Goal: Task Accomplishment & Management: Use online tool/utility

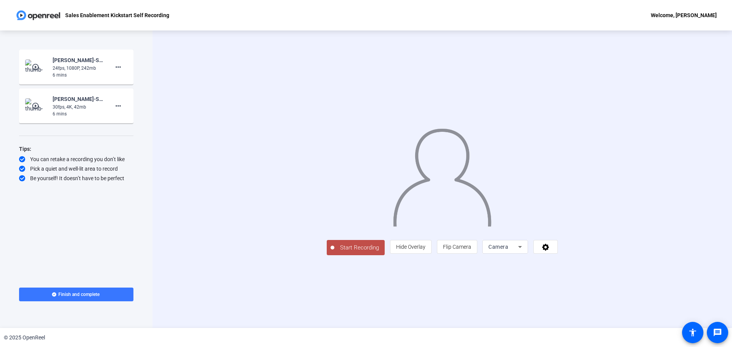
click at [525, 252] on icon at bounding box center [519, 246] width 9 height 9
click at [550, 319] on div at bounding box center [366, 173] width 732 height 347
click at [549, 251] on icon at bounding box center [545, 247] width 7 height 7
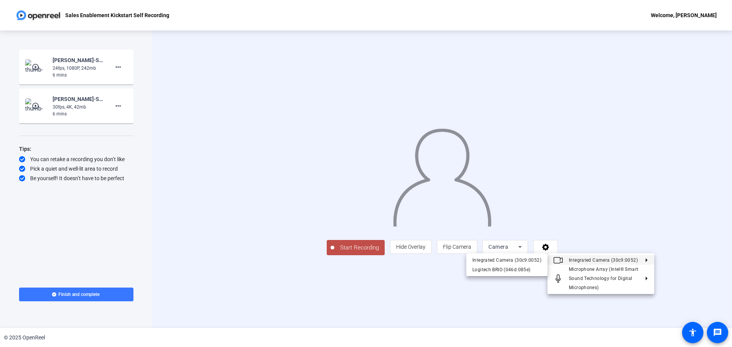
click at [616, 261] on span "Integrated Camera (30c9:0052)" at bounding box center [603, 260] width 69 height 5
click at [515, 269] on div "Logitech BRIO (046d:085e)" at bounding box center [506, 269] width 69 height 9
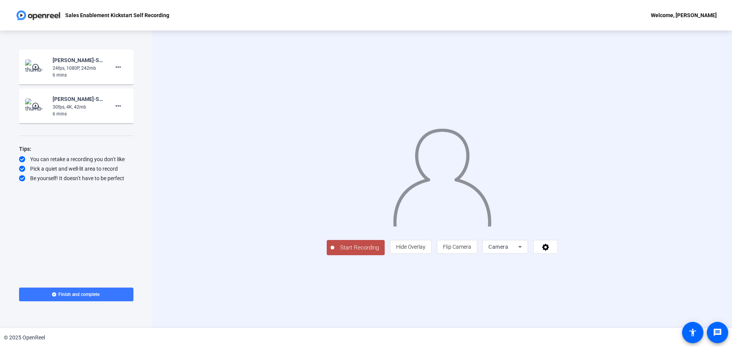
click at [525, 252] on icon at bounding box center [519, 246] width 9 height 9
click at [645, 300] on div at bounding box center [366, 173] width 732 height 347
click at [550, 251] on icon at bounding box center [545, 247] width 9 height 8
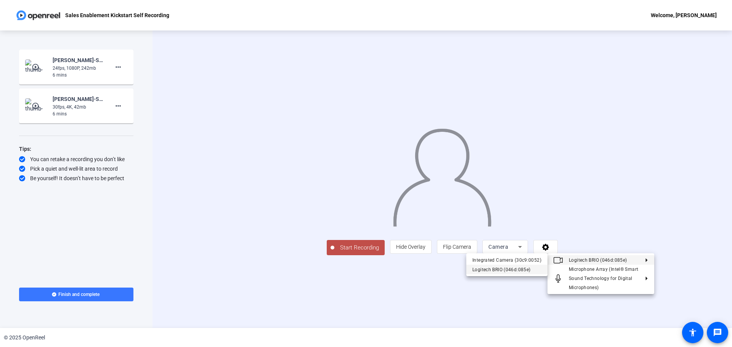
click at [505, 269] on div "Logitech BRIO (046d:085e)" at bounding box center [506, 269] width 69 height 9
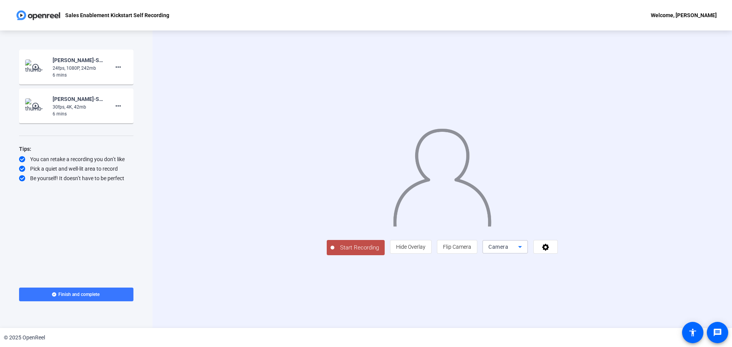
click at [525, 252] on icon at bounding box center [519, 246] width 9 height 9
click at [504, 313] on div at bounding box center [366, 173] width 732 height 347
click at [557, 256] on span at bounding box center [546, 247] width 24 height 18
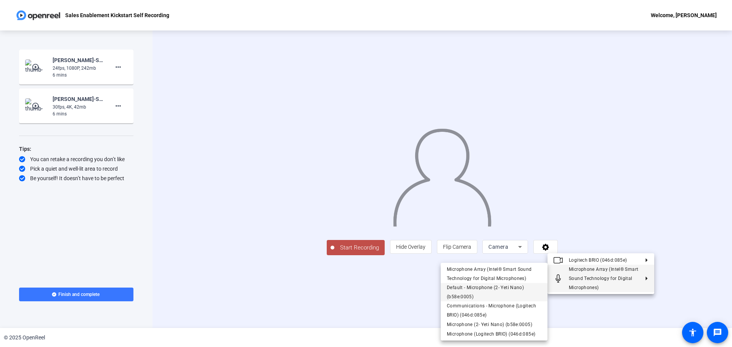
click at [471, 293] on span "Default - Microphone (2- Yeti Nano) (b58e:0005)" at bounding box center [494, 292] width 95 height 18
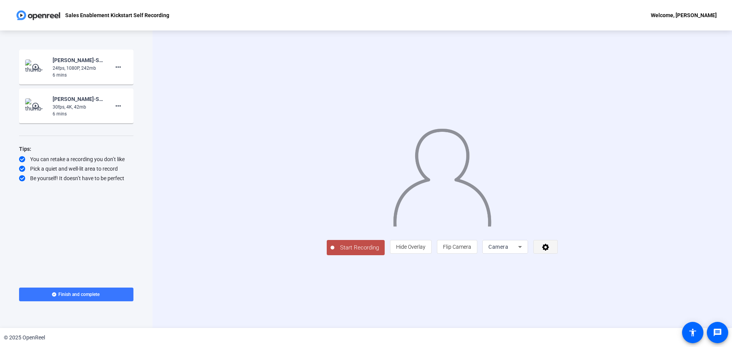
click at [550, 251] on icon at bounding box center [545, 247] width 9 height 8
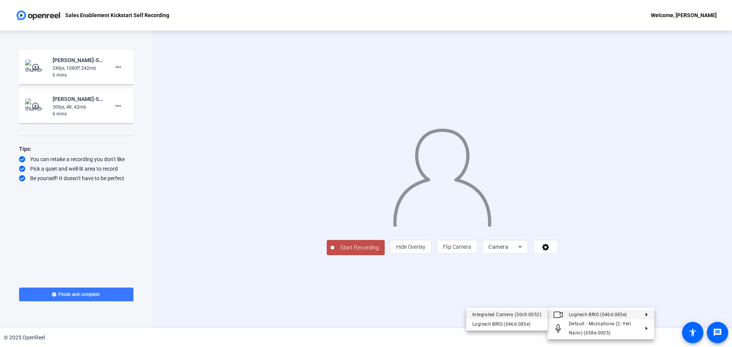
click at [518, 317] on div "Integrated Camera (30c9:0052)" at bounding box center [506, 314] width 69 height 9
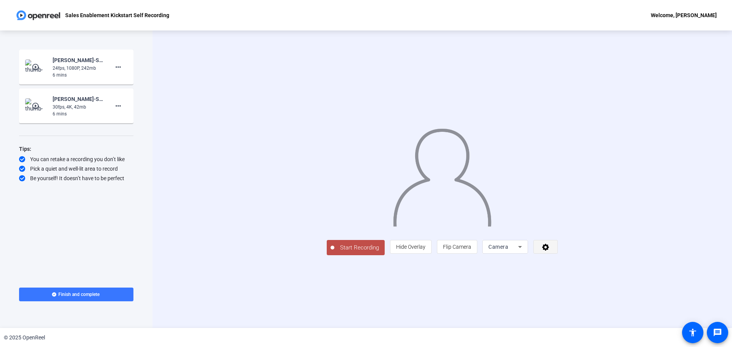
click at [550, 251] on icon at bounding box center [545, 247] width 9 height 8
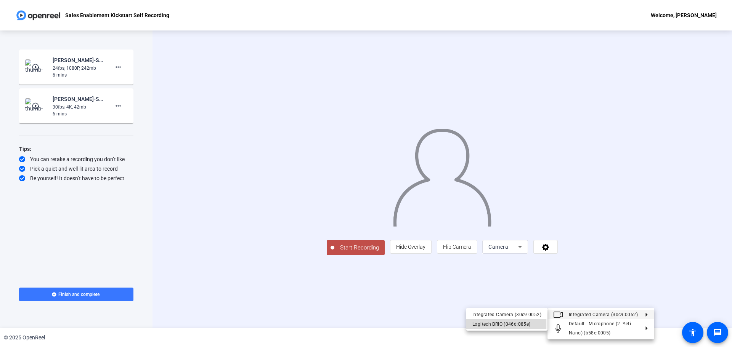
click at [487, 323] on div "Logitech BRIO (046d:085e)" at bounding box center [506, 324] width 69 height 9
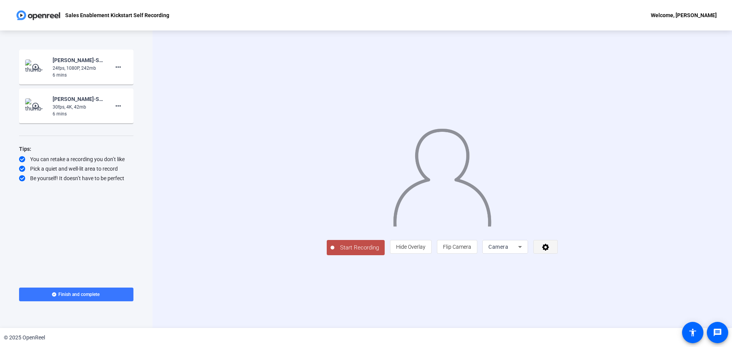
click at [557, 256] on span at bounding box center [546, 247] width 24 height 18
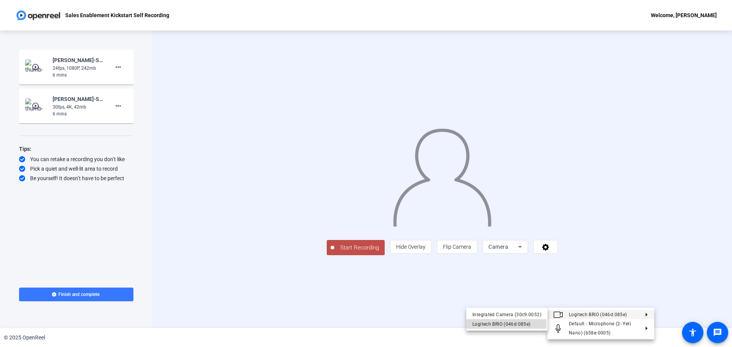
click at [496, 325] on div "Logitech BRIO (046d:085e)" at bounding box center [506, 324] width 69 height 9
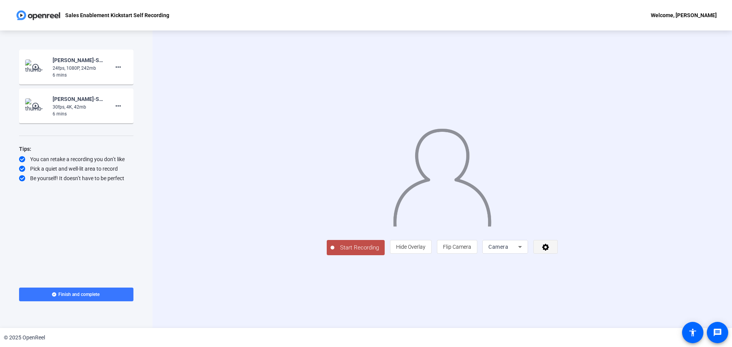
click at [549, 251] on icon at bounding box center [545, 247] width 7 height 7
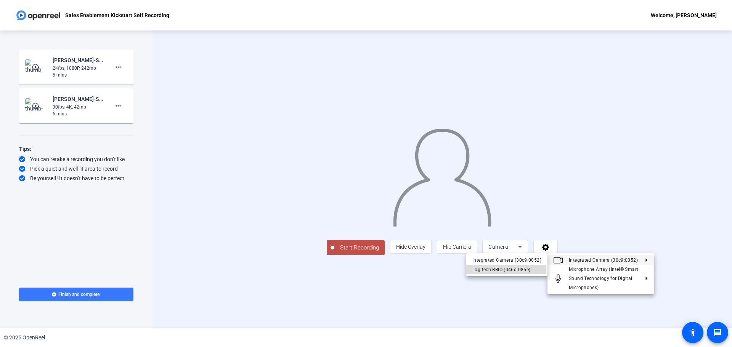
click at [485, 272] on div "Logitech BRIO (046d:085e)" at bounding box center [506, 269] width 69 height 9
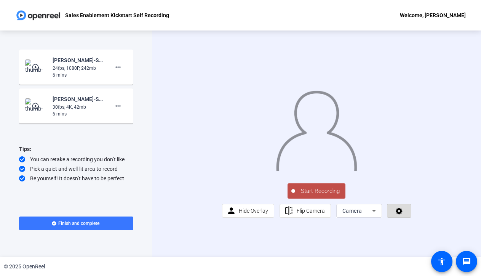
click at [402, 215] on icon at bounding box center [399, 211] width 7 height 7
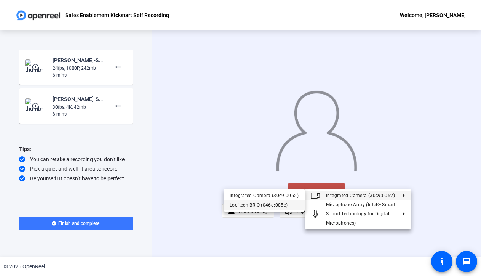
click at [274, 204] on div "Logitech BRIO (046d:085e)" at bounding box center [264, 204] width 69 height 9
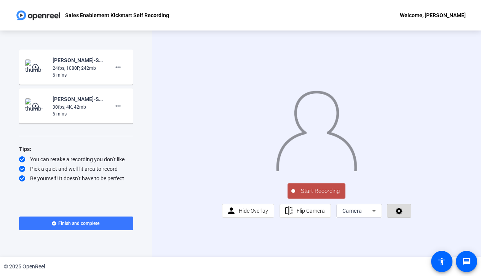
click at [411, 218] on button at bounding box center [399, 211] width 24 height 14
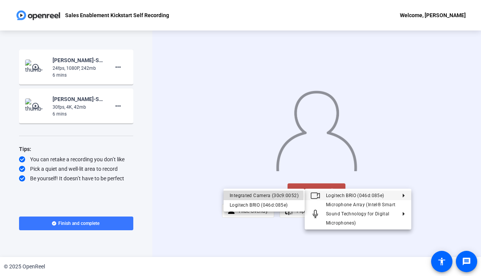
click at [258, 196] on div "Integrated Camera (30c9:0052)" at bounding box center [264, 195] width 69 height 9
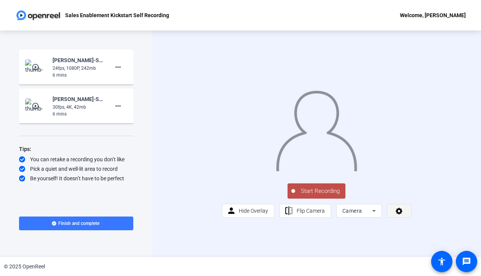
click at [400, 215] on icon at bounding box center [399, 211] width 9 height 8
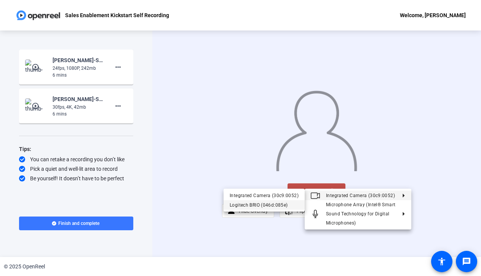
click at [254, 204] on div "Logitech BRIO (046d:085e)" at bounding box center [264, 204] width 69 height 9
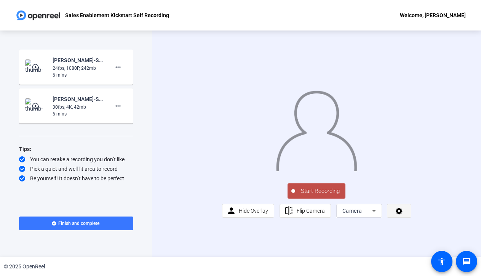
click at [394, 220] on span at bounding box center [400, 211] width 24 height 18
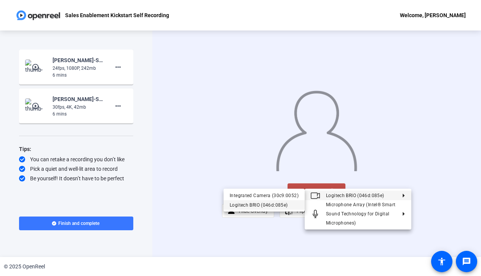
click at [263, 201] on div "Logitech BRIO (046d:085e)" at bounding box center [264, 204] width 69 height 9
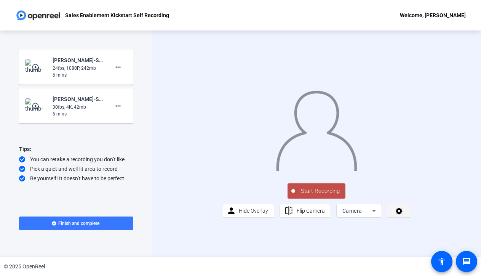
click at [402, 215] on icon at bounding box center [399, 211] width 9 height 8
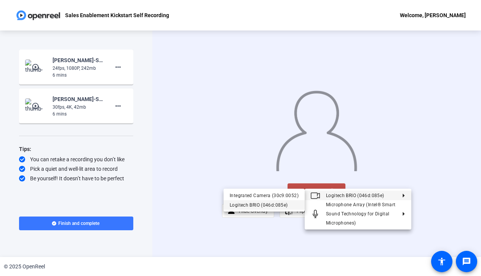
click at [246, 206] on div "Logitech BRIO (046d:085e)" at bounding box center [264, 204] width 69 height 9
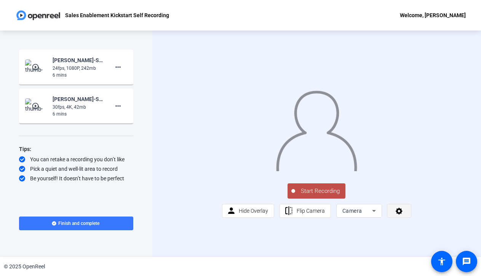
click at [404, 220] on span at bounding box center [400, 211] width 24 height 18
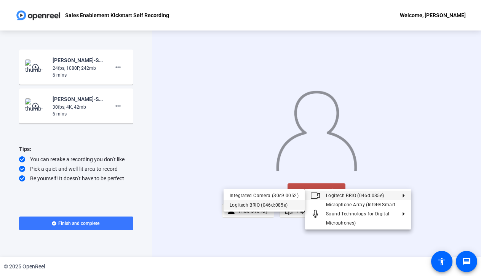
click at [237, 204] on div "Logitech BRIO (046d:085e)" at bounding box center [264, 204] width 69 height 9
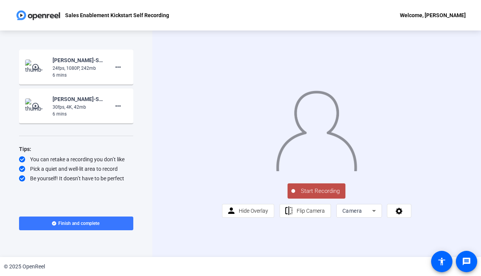
click at [222, 218] on div "Start Recording person Hide Overlay flip Flip Camera Camera" at bounding box center [317, 200] width 190 height 36
click at [377, 215] on icon at bounding box center [374, 210] width 9 height 9
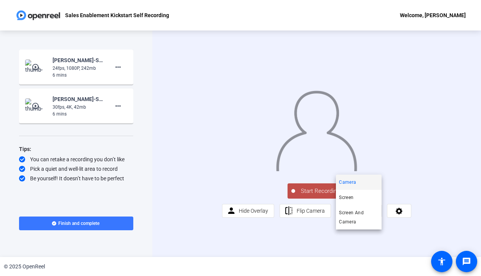
click at [384, 254] on div at bounding box center [240, 138] width 481 height 276
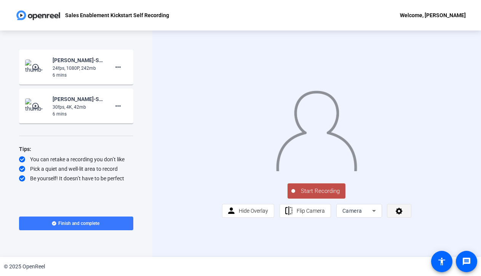
click at [397, 215] on icon at bounding box center [399, 211] width 7 height 7
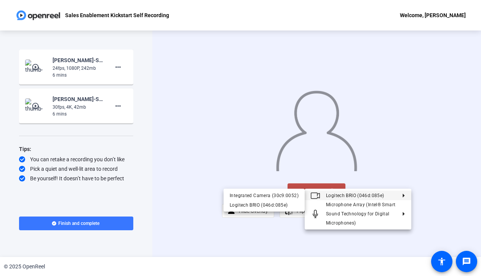
click at [405, 195] on icon at bounding box center [400, 195] width 9 height 4
click at [358, 198] on span "Logitech BRIO (046d:085e)" at bounding box center [361, 195] width 70 height 9
click at [248, 204] on div "Logitech BRIO (046d:085e)" at bounding box center [264, 204] width 69 height 9
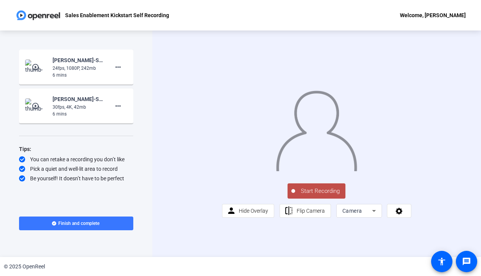
click at [419, 18] on div "Welcome, [PERSON_NAME]" at bounding box center [433, 15] width 66 height 9
click at [324, 20] on div at bounding box center [240, 138] width 481 height 276
click at [400, 215] on icon at bounding box center [399, 211] width 9 height 8
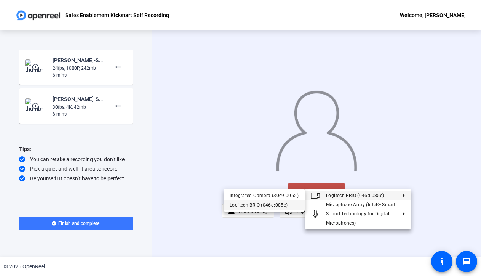
click at [255, 204] on div "Logitech BRIO (046d:085e)" at bounding box center [264, 204] width 69 height 9
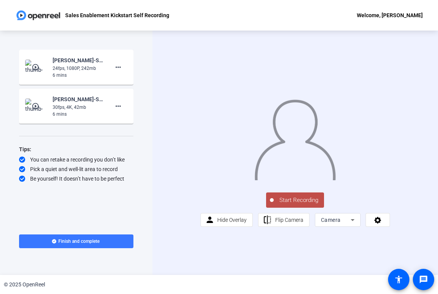
click at [352, 224] on icon at bounding box center [352, 219] width 9 height 9
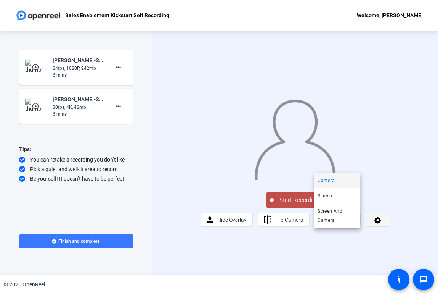
drag, startPoint x: 363, startPoint y: 249, endPoint x: 372, endPoint y: 236, distance: 16.2
click at [363, 249] on div at bounding box center [219, 147] width 438 height 294
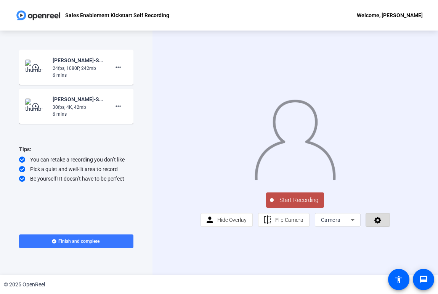
click at [380, 223] on icon at bounding box center [378, 220] width 9 height 8
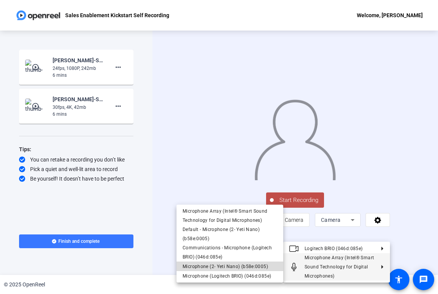
click at [216, 266] on span "Microphone (2- Yeti Nano) (b58e:0005)" at bounding box center [225, 265] width 85 height 5
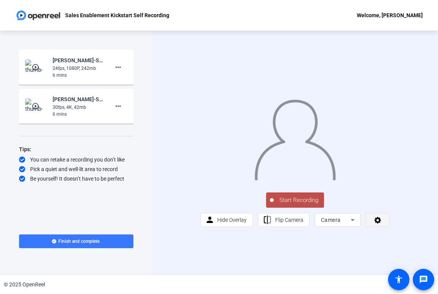
click at [383, 229] on span at bounding box center [378, 219] width 24 height 18
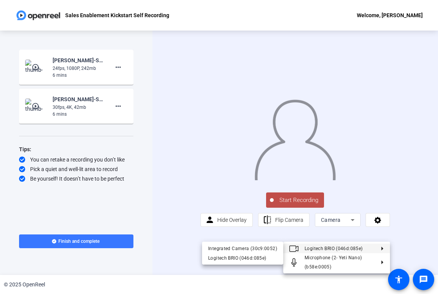
click at [166, 250] on div at bounding box center [219, 147] width 438 height 294
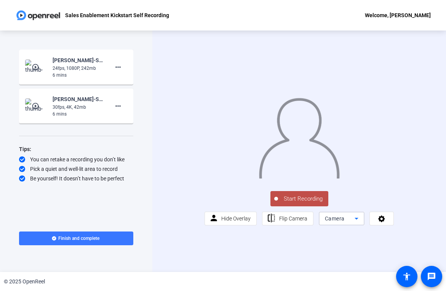
click at [358, 223] on icon at bounding box center [356, 218] width 9 height 9
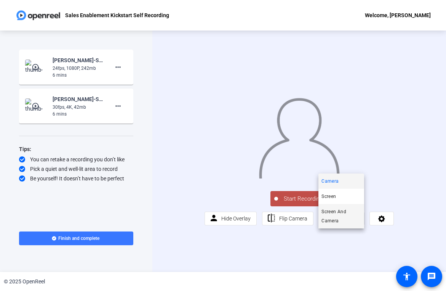
click at [343, 216] on span "Screen And Camera" at bounding box center [342, 216] width 40 height 18
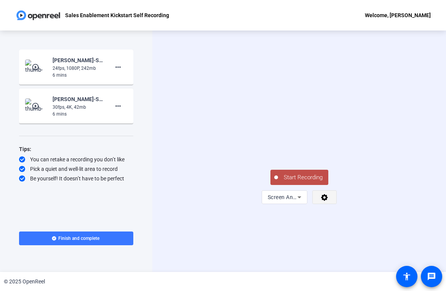
click at [325, 201] on icon at bounding box center [324, 197] width 7 height 7
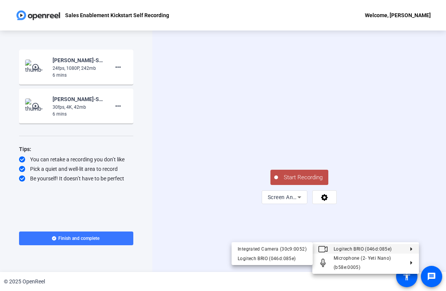
click at [380, 217] on div at bounding box center [223, 145] width 446 height 291
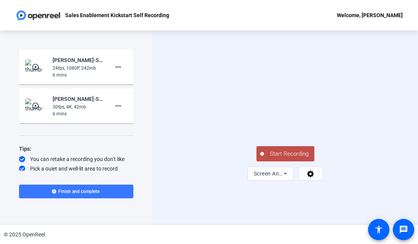
click at [290, 159] on span "Start Recording" at bounding box center [289, 154] width 50 height 9
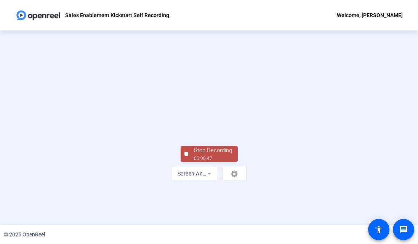
click at [217, 155] on div "Stop Recording" at bounding box center [213, 150] width 38 height 9
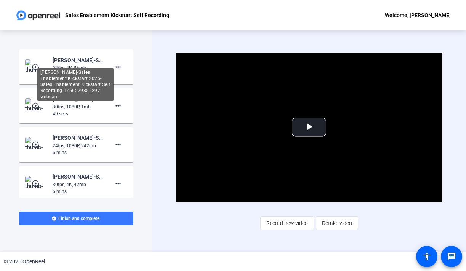
click at [73, 61] on div "Anatoli Olkhovets-Sales Enablement Kickstart 2025-Sales Enablement Kickstart Se…" at bounding box center [78, 60] width 51 height 9
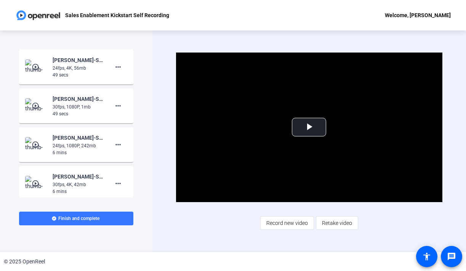
click at [32, 66] on mat-icon "play_circle_outline" at bounding box center [36, 67] width 9 height 8
click at [309, 127] on span "Video Player" at bounding box center [309, 127] width 0 height 0
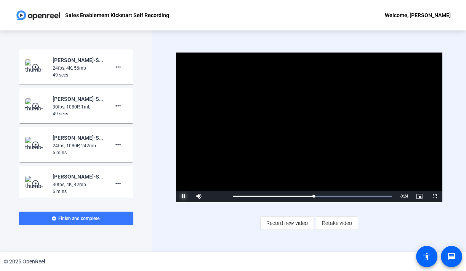
click at [183, 197] on span "Video Player" at bounding box center [183, 197] width 15 height 0
click at [115, 66] on mat-icon "more_horiz" at bounding box center [118, 67] width 9 height 9
click at [122, 80] on span "Delete clip" at bounding box center [126, 83] width 30 height 9
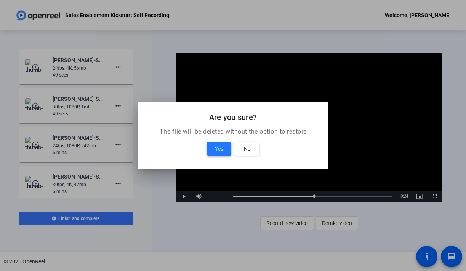
click at [216, 149] on span "Yes" at bounding box center [219, 148] width 8 height 9
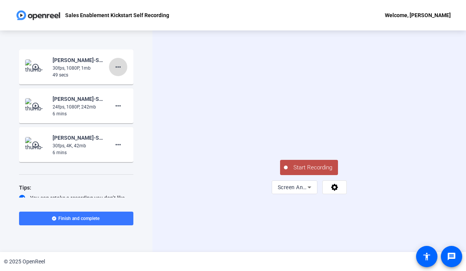
click at [114, 65] on mat-icon "more_horiz" at bounding box center [118, 67] width 9 height 9
click at [125, 81] on span "Delete clip" at bounding box center [126, 83] width 30 height 9
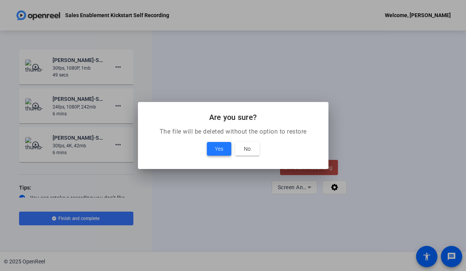
click at [218, 149] on span "Yes" at bounding box center [219, 148] width 8 height 9
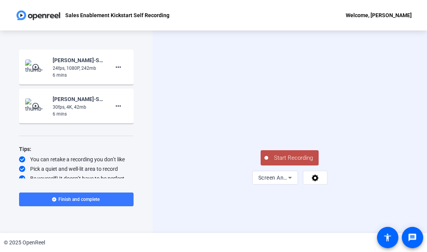
click at [286, 162] on span "Start Recording" at bounding box center [293, 158] width 50 height 9
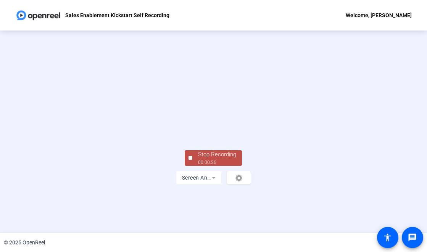
click at [195, 166] on span "Stop Recording 00:00:26" at bounding box center [217, 158] width 50 height 16
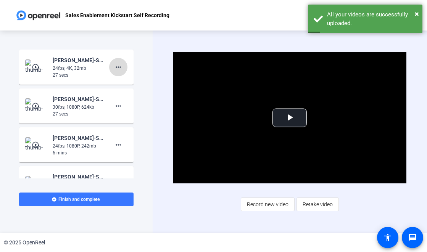
click at [114, 67] on mat-icon "more_horiz" at bounding box center [118, 67] width 9 height 9
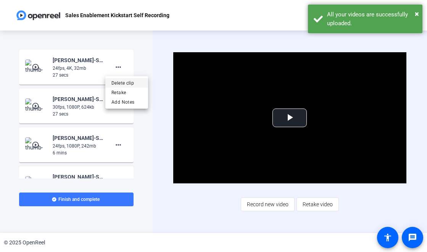
click at [119, 82] on span "Delete clip" at bounding box center [126, 83] width 30 height 9
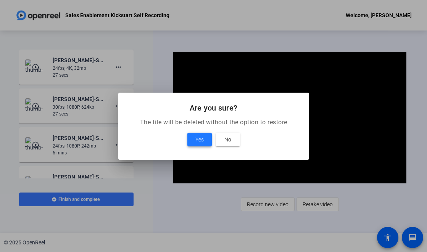
click at [197, 137] on span "Yes" at bounding box center [199, 139] width 8 height 9
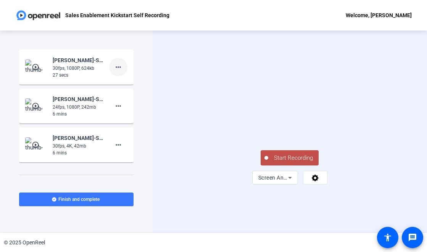
click at [116, 67] on mat-icon "more_horiz" at bounding box center [118, 67] width 9 height 9
click at [126, 81] on span "Delete clip" at bounding box center [126, 83] width 30 height 9
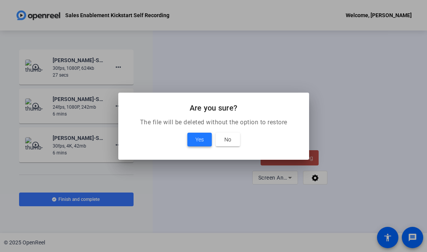
click at [195, 138] on span "Yes" at bounding box center [199, 139] width 8 height 9
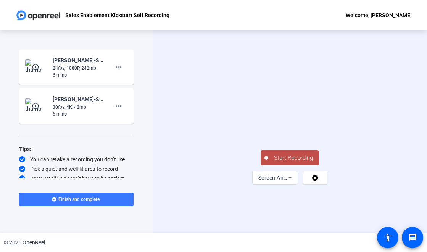
click at [290, 162] on span "Start Recording" at bounding box center [293, 158] width 50 height 9
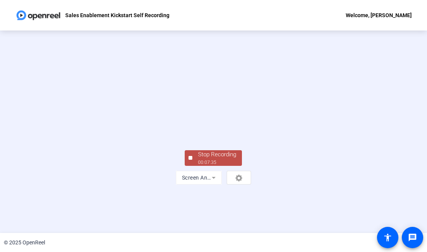
click at [215, 159] on div "Stop Recording" at bounding box center [217, 154] width 38 height 9
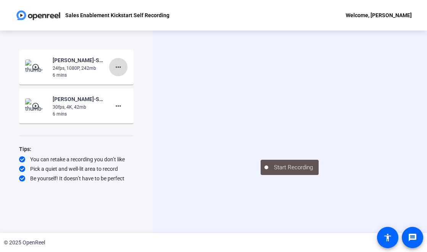
click at [118, 66] on mat-icon "more_horiz" at bounding box center [118, 67] width 9 height 9
click at [193, 204] on div at bounding box center [213, 126] width 427 height 252
click at [204, 209] on div "Start Recording" at bounding box center [289, 131] width 274 height 202
click at [239, 220] on div "Start Recording" at bounding box center [289, 131] width 274 height 202
click at [117, 66] on mat-icon "more_horiz" at bounding box center [118, 67] width 9 height 9
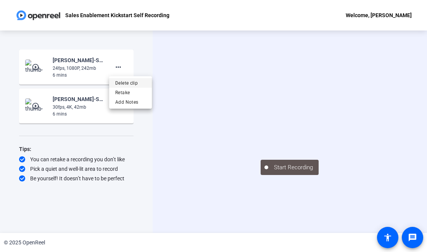
click at [133, 83] on span "Delete clip" at bounding box center [130, 83] width 30 height 9
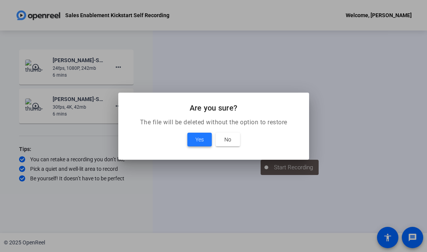
click at [194, 138] on span at bounding box center [199, 139] width 24 height 18
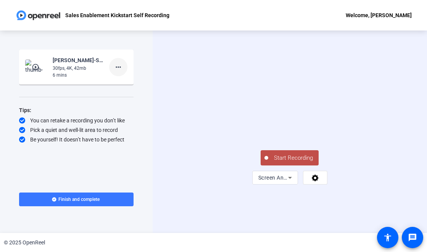
click at [118, 66] on mat-icon "more_horiz" at bounding box center [118, 67] width 9 height 9
click at [129, 80] on span "Delete clip" at bounding box center [130, 83] width 30 height 9
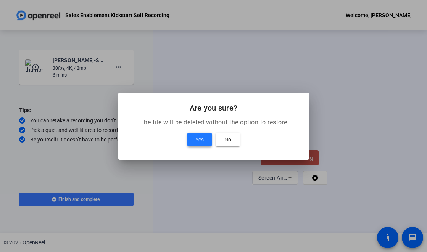
click at [196, 137] on span "Yes" at bounding box center [199, 139] width 8 height 9
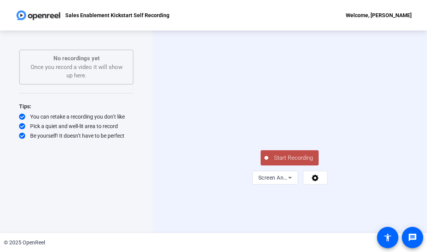
click at [300, 162] on span "Start Recording" at bounding box center [293, 158] width 50 height 9
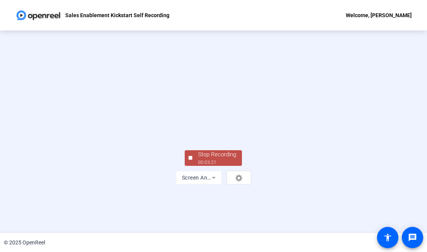
click at [210, 159] on div "Stop Recording" at bounding box center [217, 154] width 38 height 9
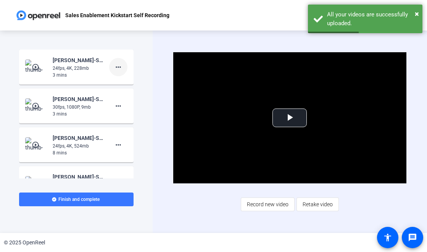
click at [116, 67] on mat-icon "more_horiz" at bounding box center [118, 67] width 9 height 9
click at [125, 82] on span "Delete clip" at bounding box center [126, 83] width 30 height 9
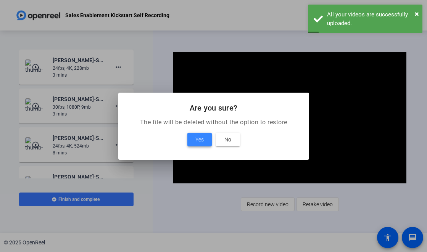
click at [196, 142] on span "Yes" at bounding box center [199, 139] width 8 height 9
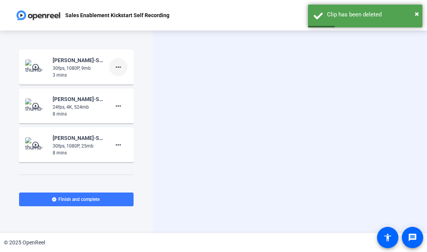
click at [116, 64] on mat-icon "more_horiz" at bounding box center [118, 67] width 9 height 9
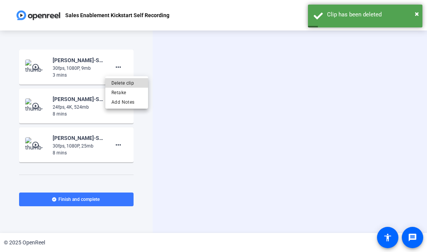
click at [121, 80] on span "Delete clip" at bounding box center [126, 83] width 30 height 9
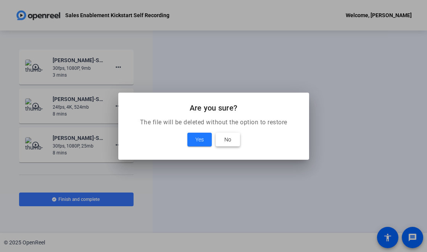
drag, startPoint x: 225, startPoint y: 137, endPoint x: 225, endPoint y: 126, distance: 11.1
click at [225, 137] on span "No" at bounding box center [227, 139] width 7 height 9
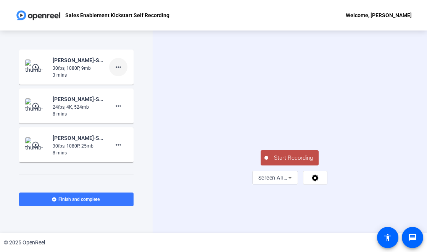
click at [114, 69] on mat-icon "more_horiz" at bounding box center [118, 67] width 9 height 9
click at [120, 79] on span "Delete clip" at bounding box center [126, 83] width 30 height 9
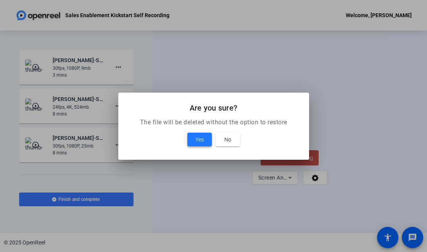
click at [199, 137] on span "Yes" at bounding box center [199, 139] width 8 height 9
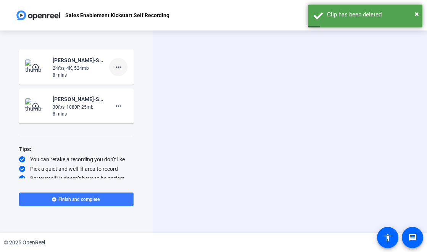
click at [116, 66] on mat-icon "more_horiz" at bounding box center [118, 67] width 9 height 9
click at [120, 81] on span "Delete clip" at bounding box center [126, 83] width 30 height 9
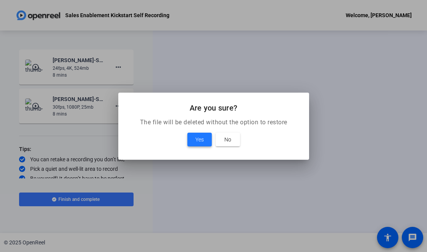
click at [196, 139] on span "Yes" at bounding box center [199, 139] width 8 height 9
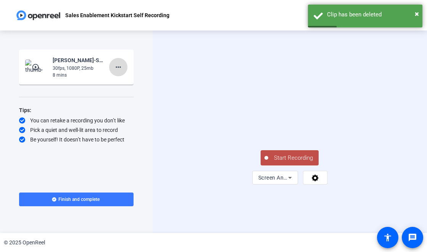
click at [120, 67] on mat-icon "more_horiz" at bounding box center [118, 67] width 9 height 9
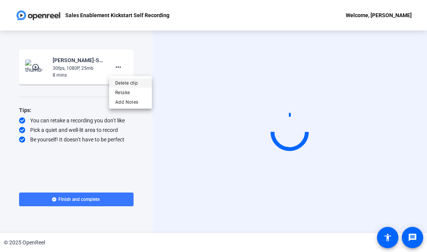
click at [127, 80] on span "Delete clip" at bounding box center [130, 83] width 30 height 9
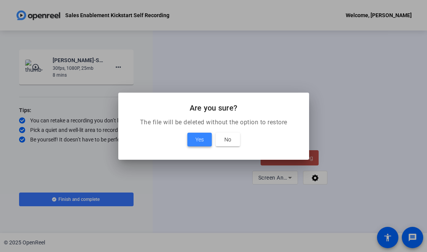
click at [198, 139] on span "Yes" at bounding box center [199, 139] width 8 height 9
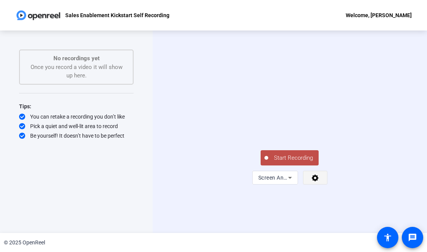
click at [326, 187] on span at bounding box center [315, 177] width 24 height 18
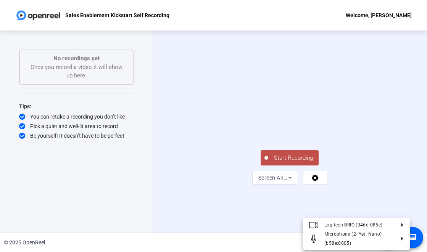
click at [393, 194] on div at bounding box center [213, 126] width 427 height 252
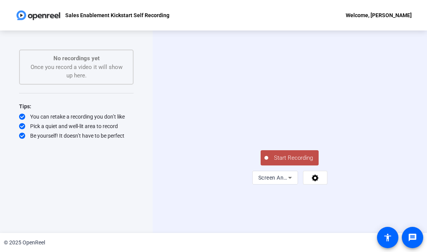
click at [285, 162] on span "Start Recording" at bounding box center [293, 158] width 50 height 9
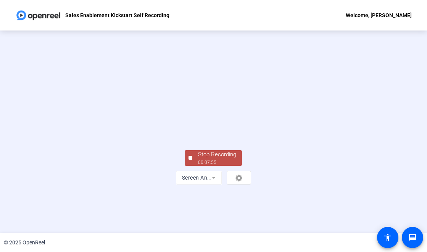
click at [203, 159] on div "Stop Recording" at bounding box center [217, 154] width 38 height 9
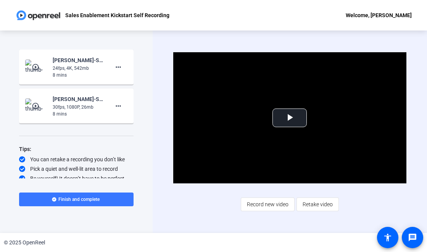
click at [35, 66] on mat-icon "play_circle_outline" at bounding box center [36, 67] width 9 height 8
click at [289, 118] on span "Video Player" at bounding box center [289, 118] width 0 height 0
click at [71, 202] on span "Finish and complete" at bounding box center [78, 199] width 41 height 6
